Goal: Answer question/provide support

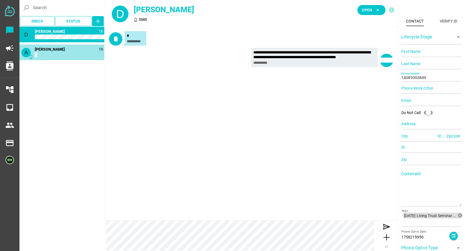
click at [58, 57] on div "A phone_android 1h [PERSON_NAME]" at bounding box center [61, 53] width 85 height 16
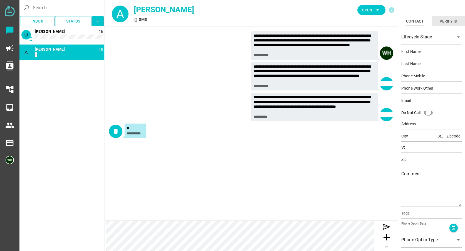
click at [446, 21] on div "Verify ID" at bounding box center [449, 21] width 18 height 7
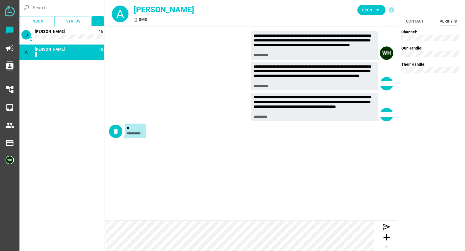
click at [70, 54] on div "A phone_android 1h [PERSON_NAME]" at bounding box center [61, 53] width 85 height 16
click at [370, 12] on span "Open" at bounding box center [367, 10] width 10 height 7
drag, startPoint x: 365, startPoint y: 59, endPoint x: 355, endPoint y: 56, distance: 10.7
click at [365, 60] on div "Closed" at bounding box center [370, 62] width 24 height 5
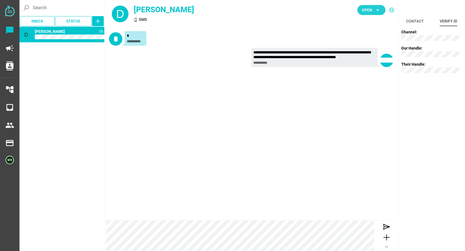
click at [369, 6] on span "Open arrow_drop_down" at bounding box center [372, 10] width 28 height 10
drag, startPoint x: 361, startPoint y: 62, endPoint x: 238, endPoint y: 2, distance: 137.3
click at [361, 62] on div "Closed" at bounding box center [370, 62] width 24 height 5
